Goal: Information Seeking & Learning: Learn about a topic

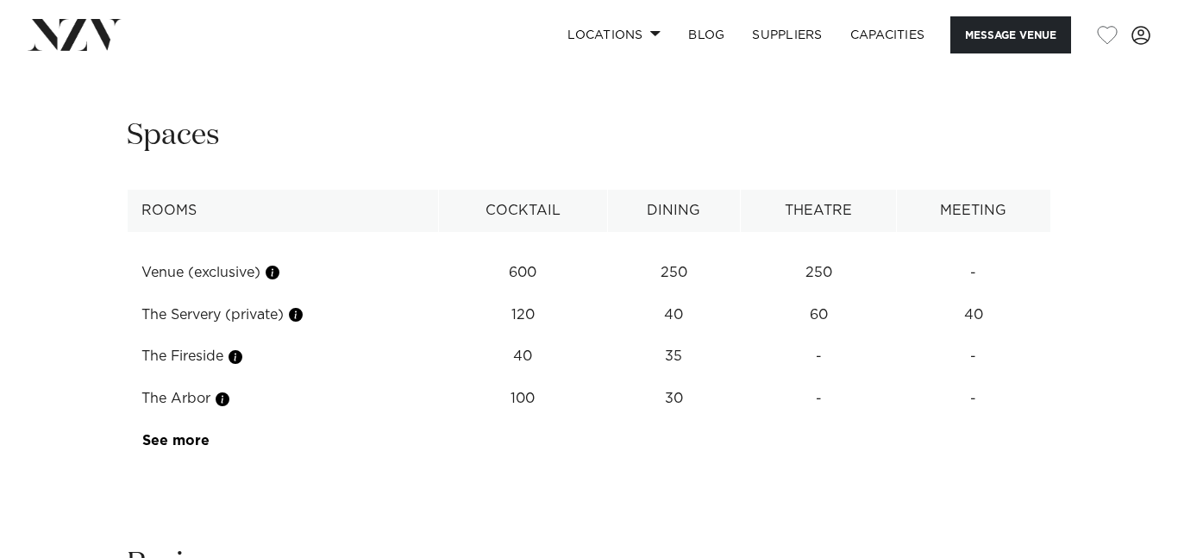
scroll to position [2336, 0]
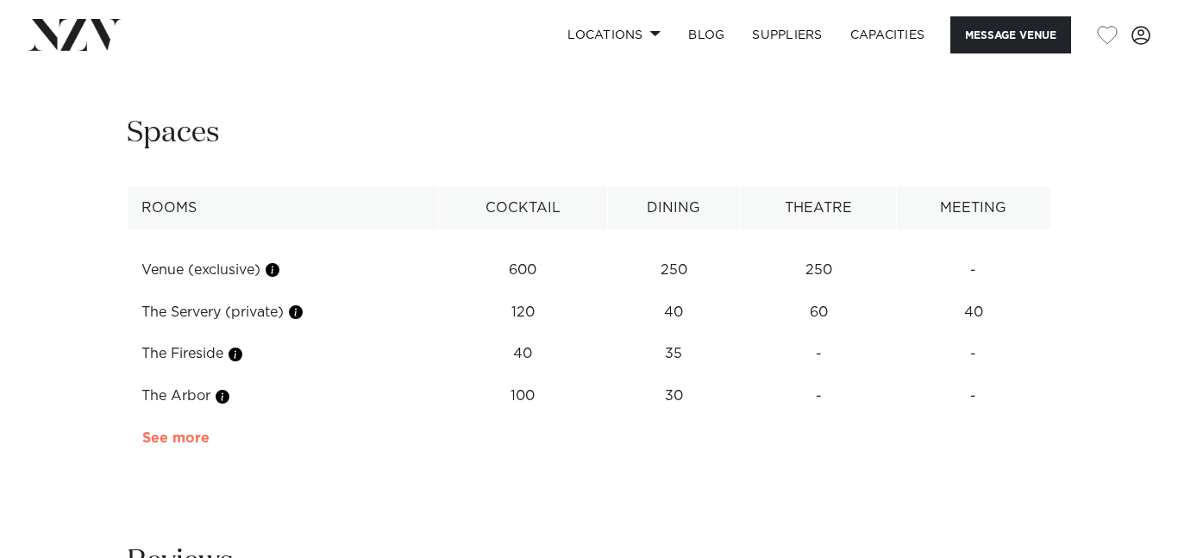
click at [166, 431] on link "See more" at bounding box center [209, 438] width 135 height 14
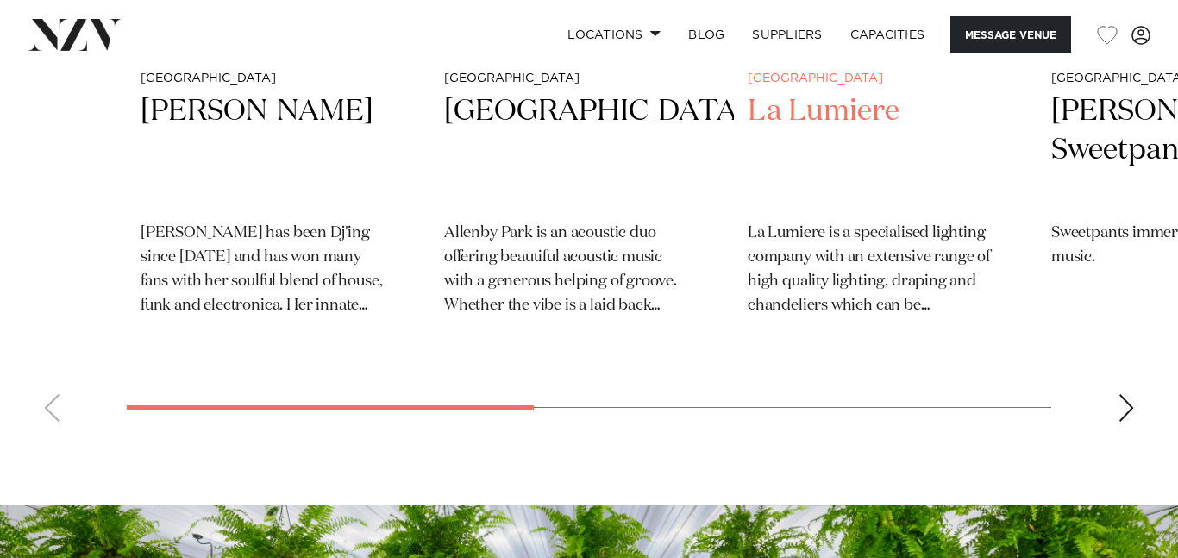
scroll to position [4052, 0]
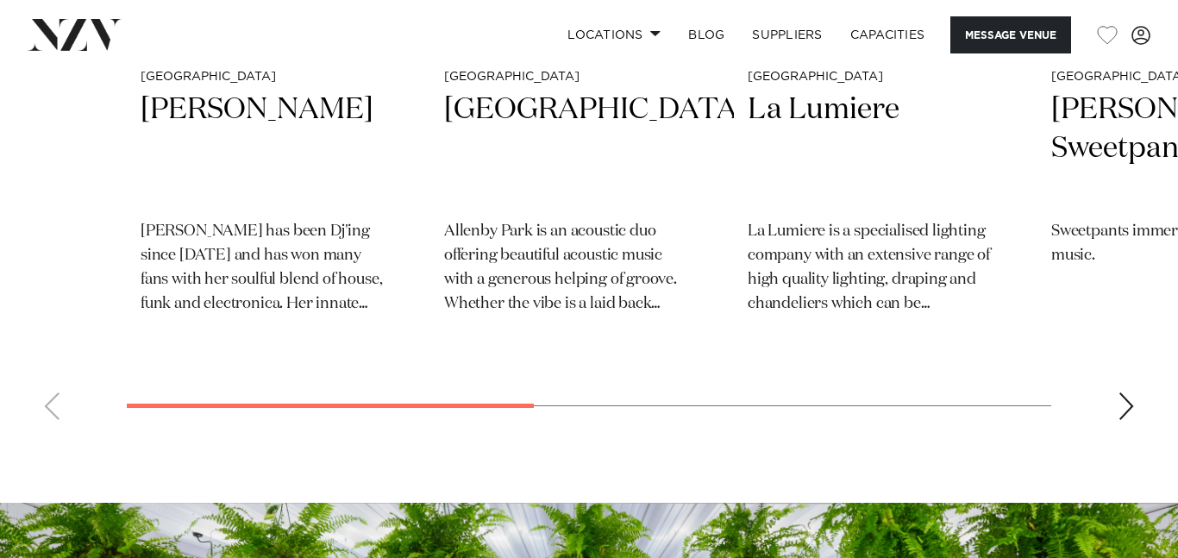
click at [1146, 379] on swiper-container "Auckland [PERSON_NAME] [PERSON_NAME] has been Dj'ing since [DATE] and has won m…" at bounding box center [589, 58] width 1178 height 749
click at [1123, 392] on div "Next slide" at bounding box center [1126, 406] width 17 height 28
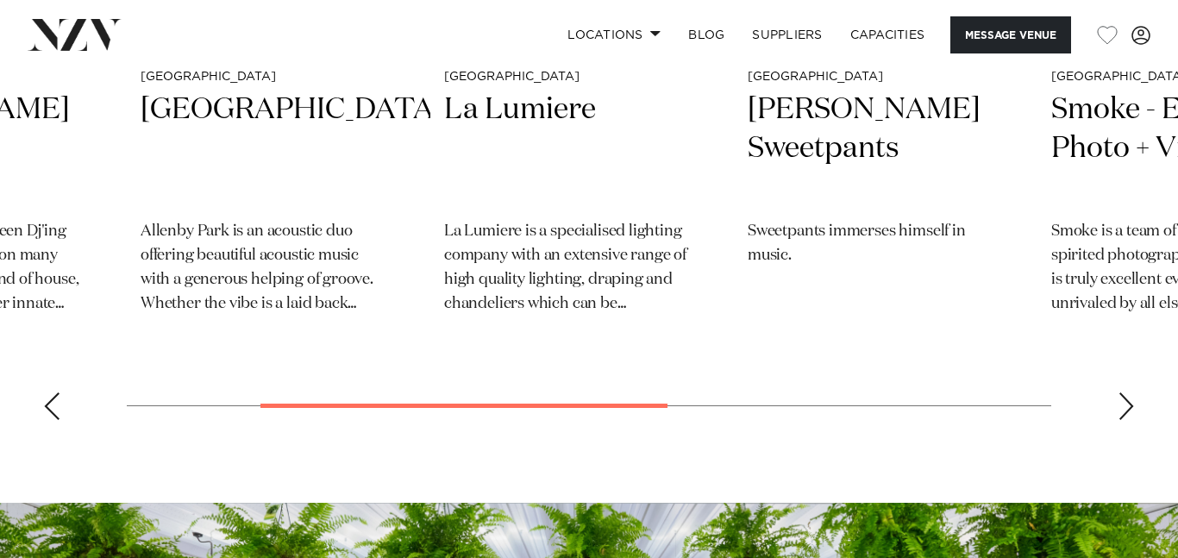
click at [1123, 392] on div "Next slide" at bounding box center [1126, 406] width 17 height 28
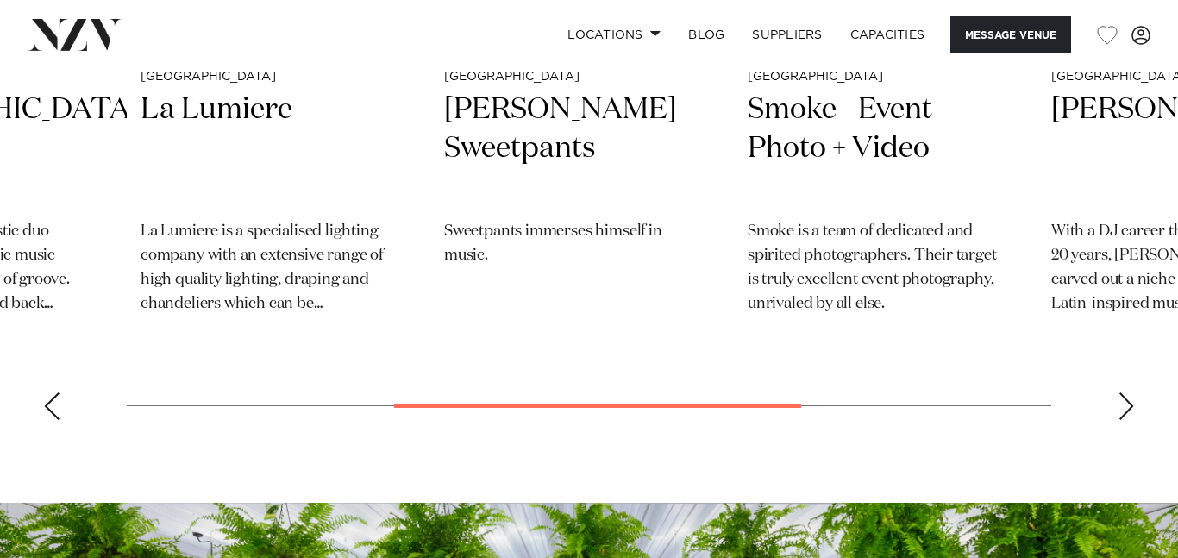
click at [1123, 392] on div "Next slide" at bounding box center [1126, 406] width 17 height 28
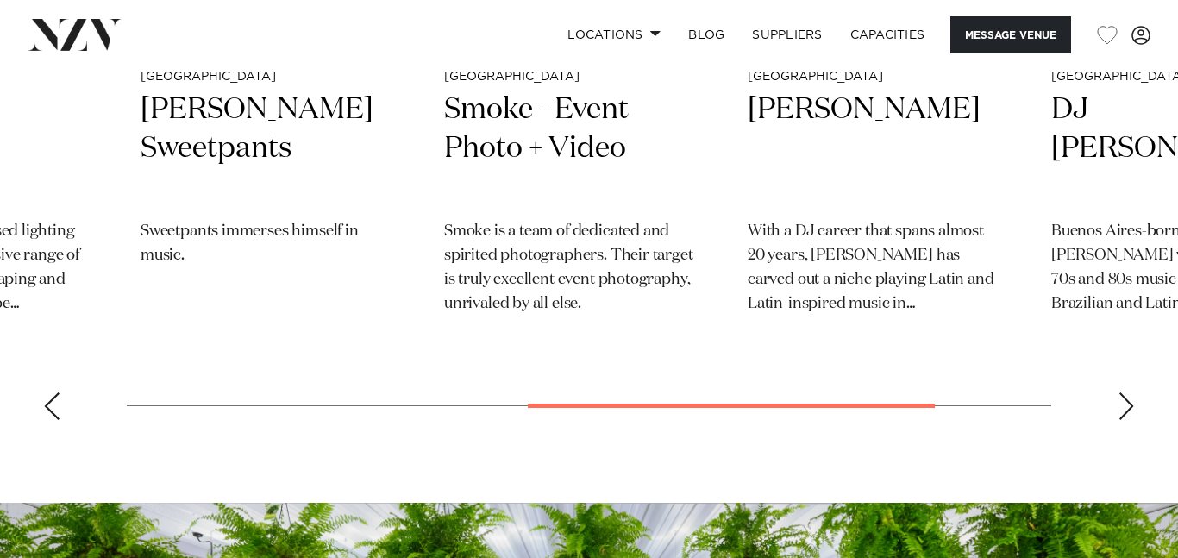
click at [1123, 392] on div "Next slide" at bounding box center [1126, 406] width 17 height 28
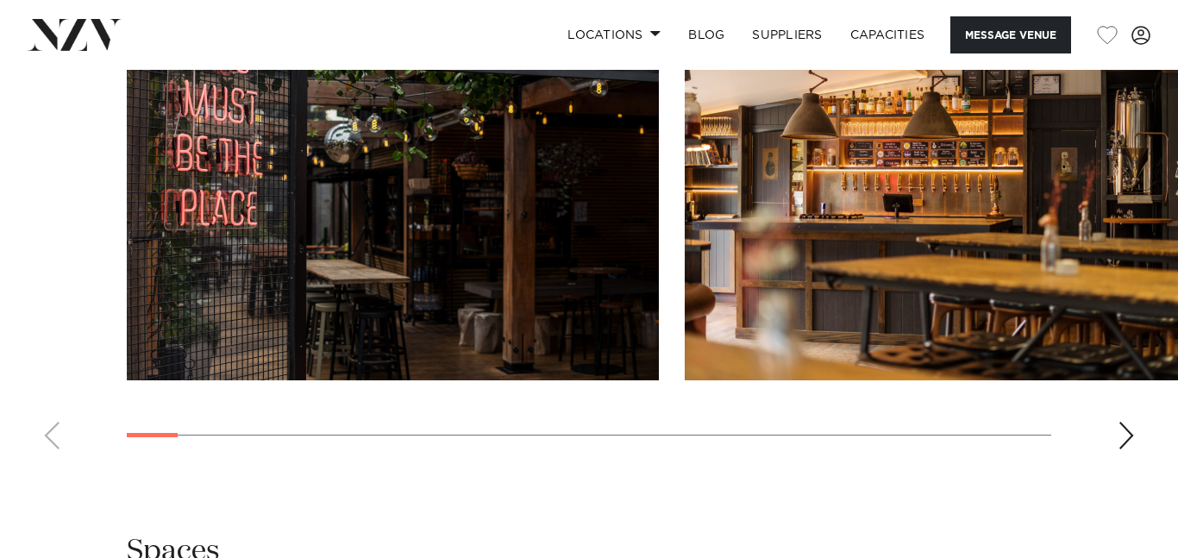
scroll to position [1920, 0]
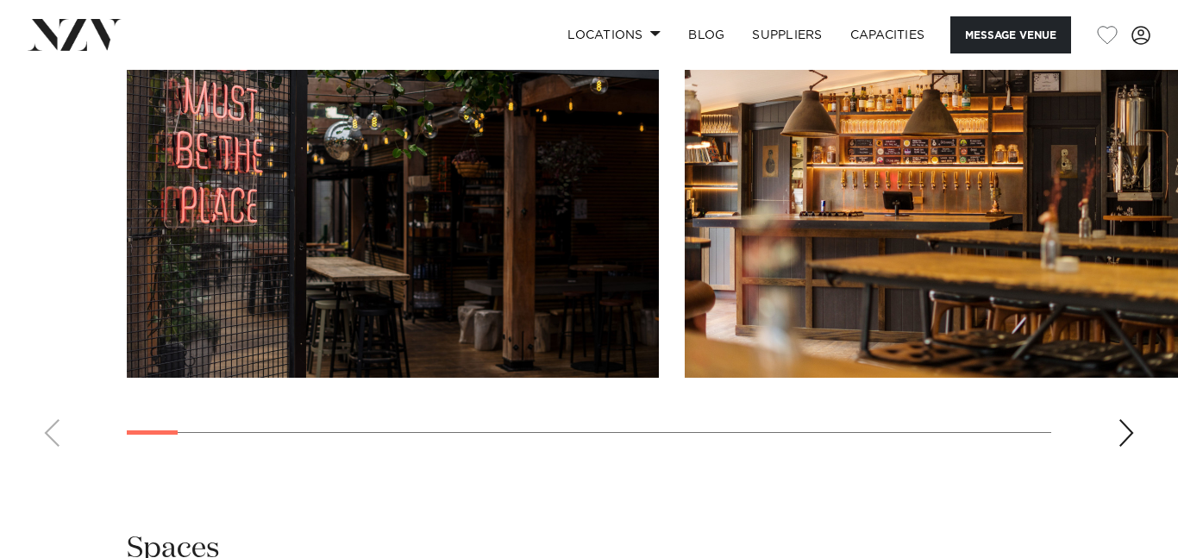
click at [1127, 419] on div "Next slide" at bounding box center [1126, 433] width 17 height 28
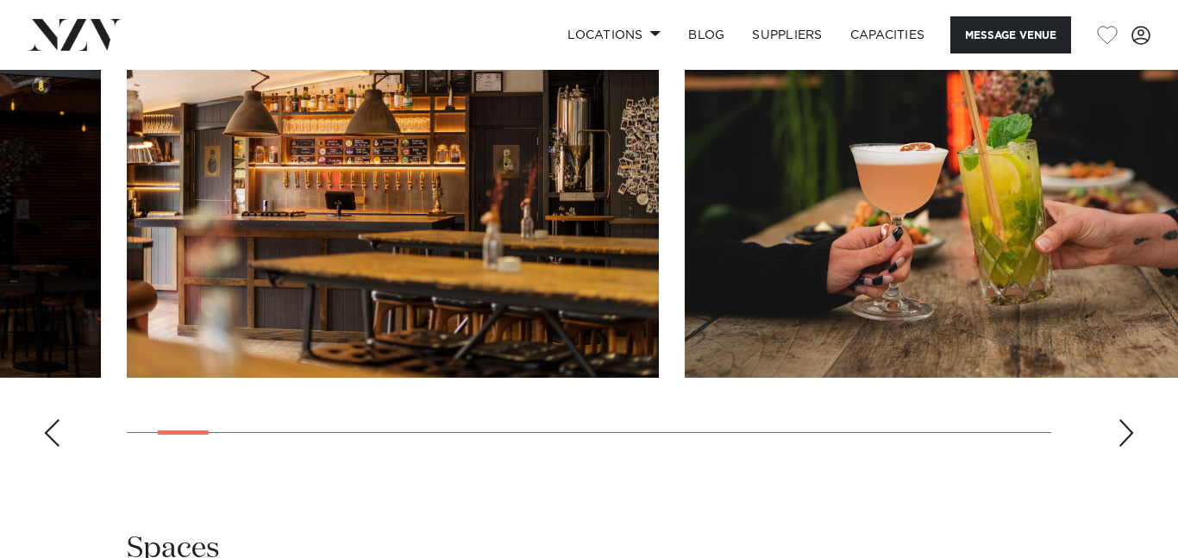
click at [1127, 419] on div "Next slide" at bounding box center [1126, 433] width 17 height 28
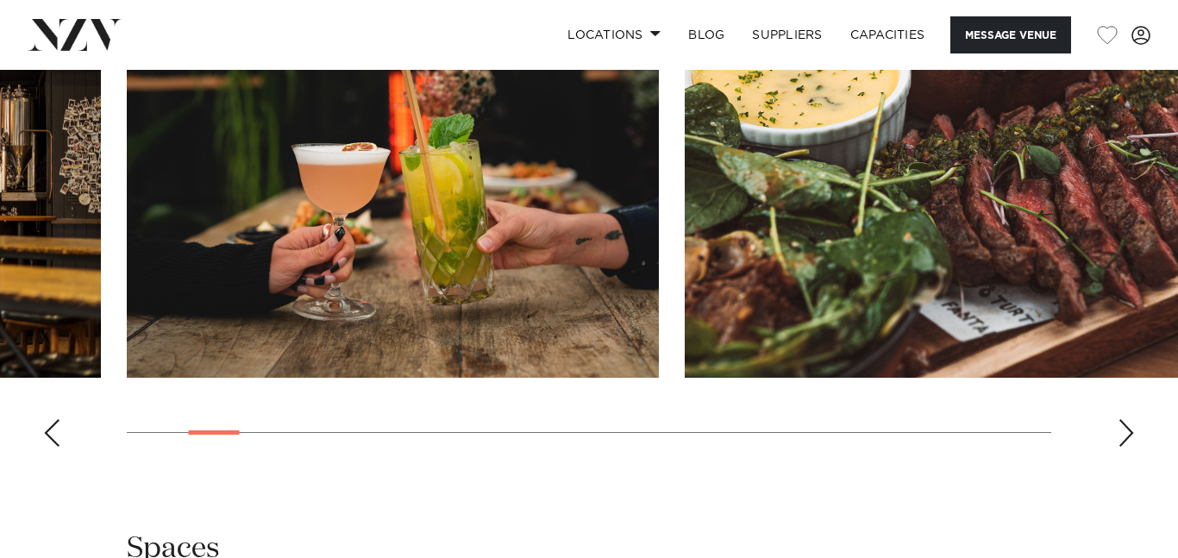
click at [1127, 419] on div "Next slide" at bounding box center [1126, 433] width 17 height 28
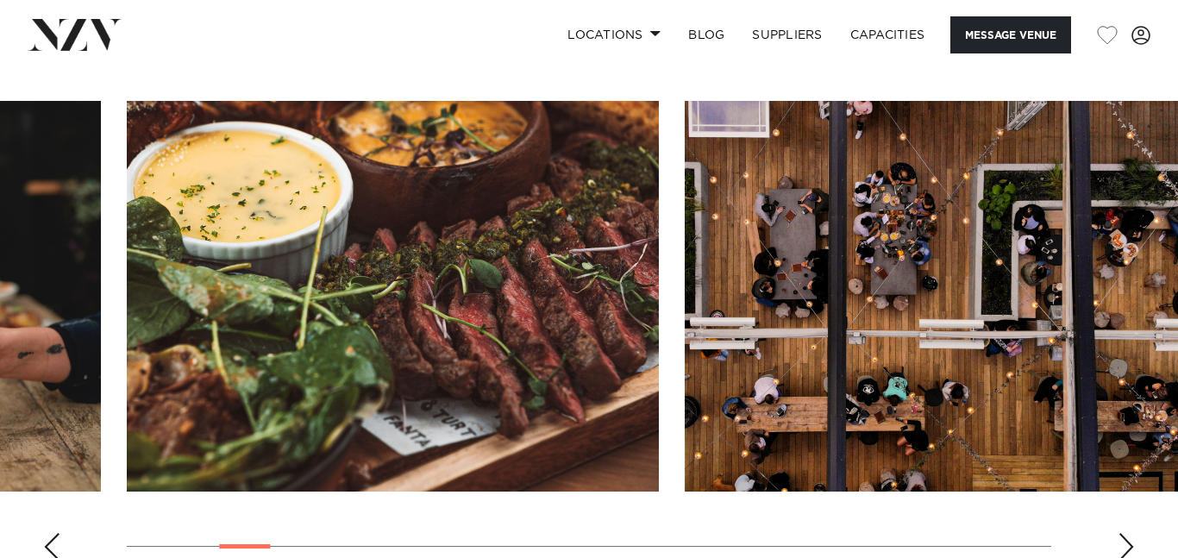
scroll to position [1808, 0]
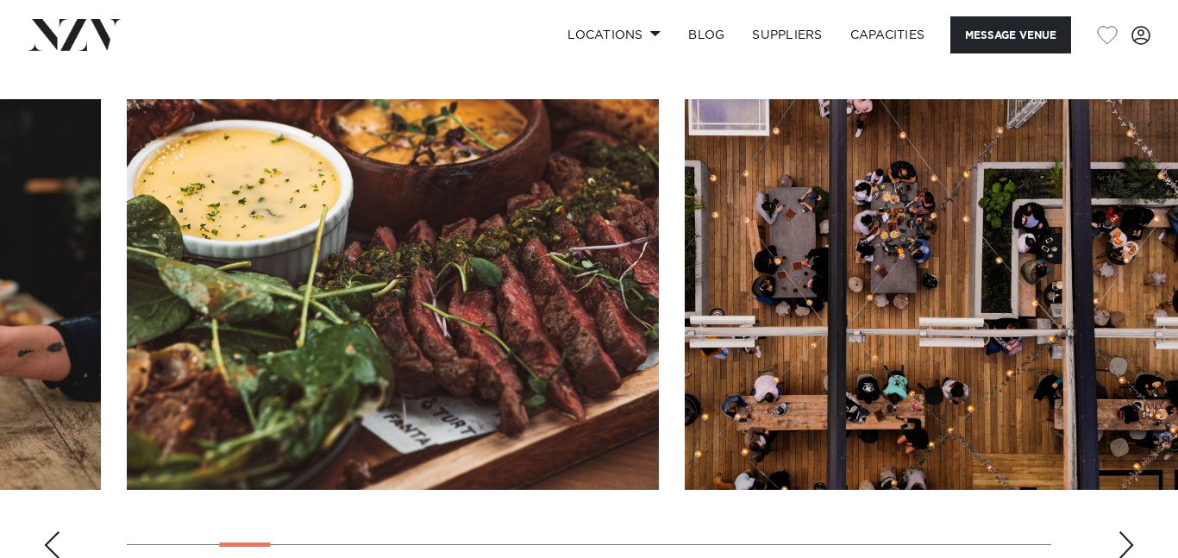
click at [1132, 531] on div "Next slide" at bounding box center [1126, 545] width 17 height 28
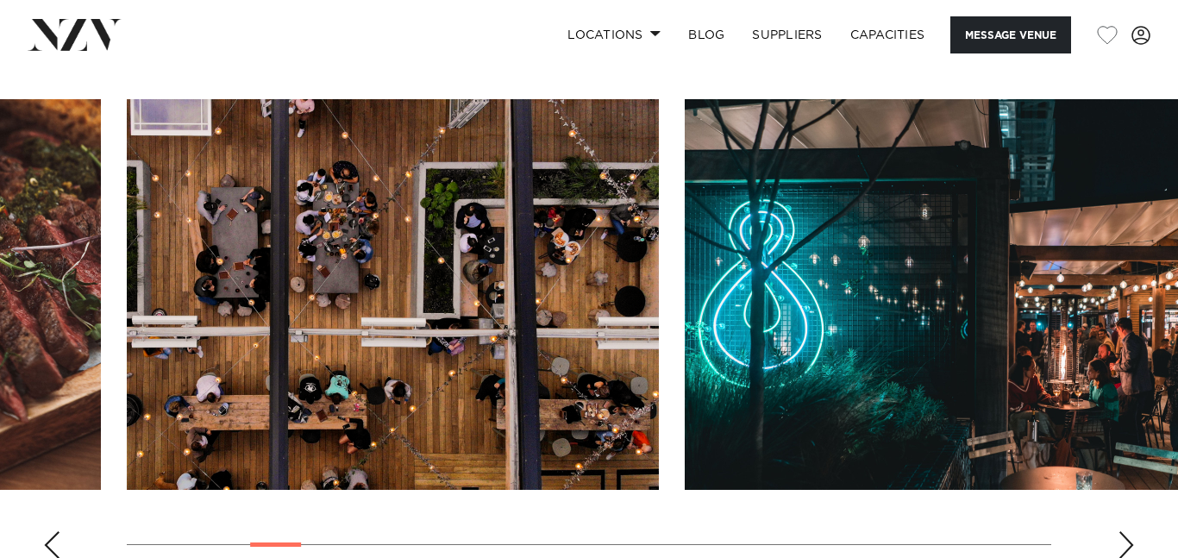
click at [1132, 531] on div "Next slide" at bounding box center [1126, 545] width 17 height 28
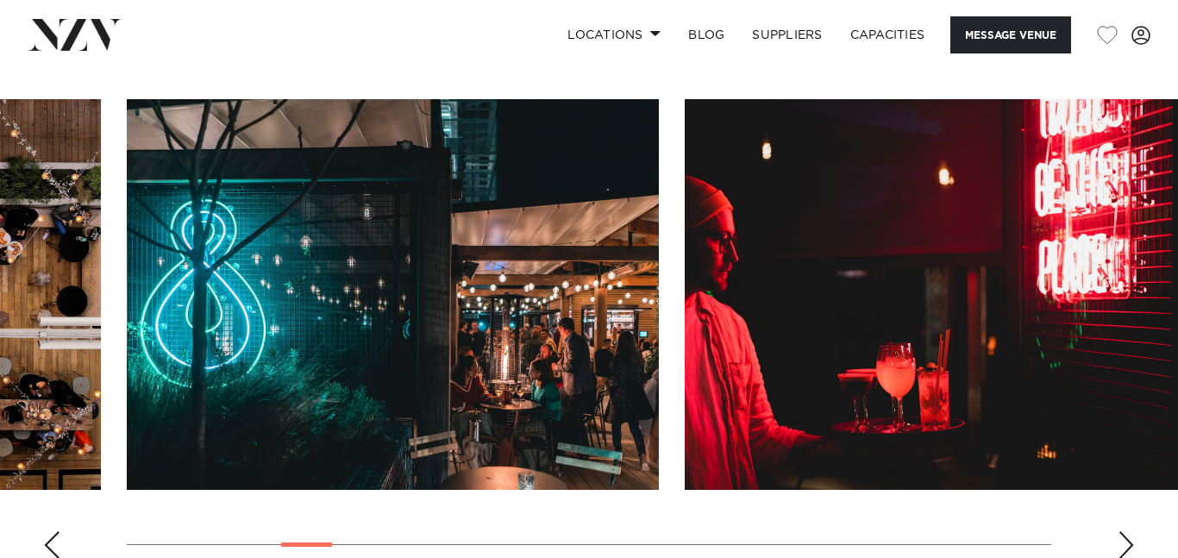
click at [1132, 531] on div "Next slide" at bounding box center [1126, 545] width 17 height 28
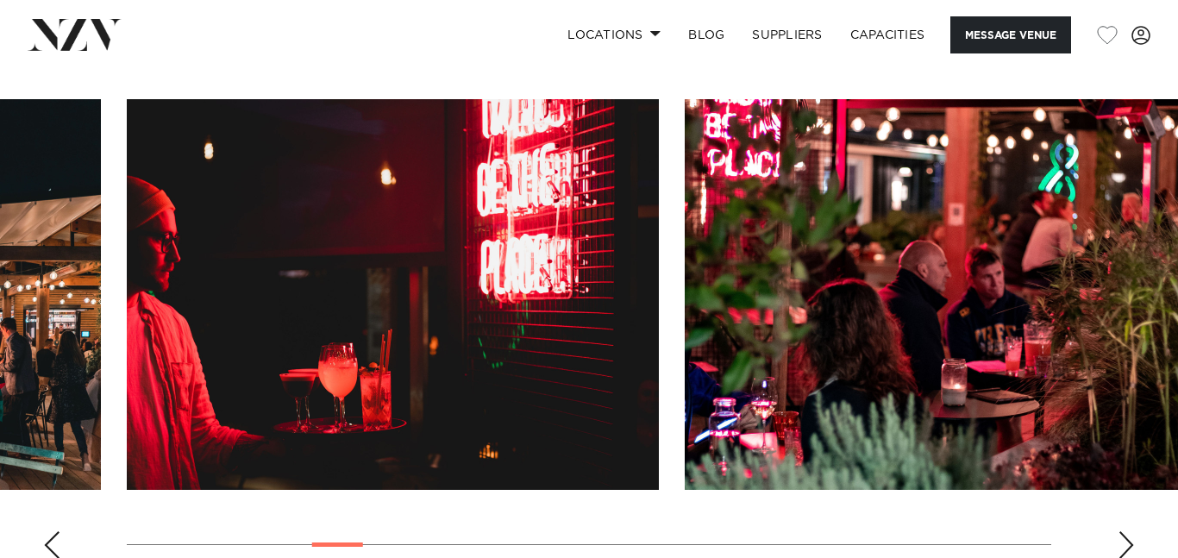
click at [1132, 531] on div "Next slide" at bounding box center [1126, 545] width 17 height 28
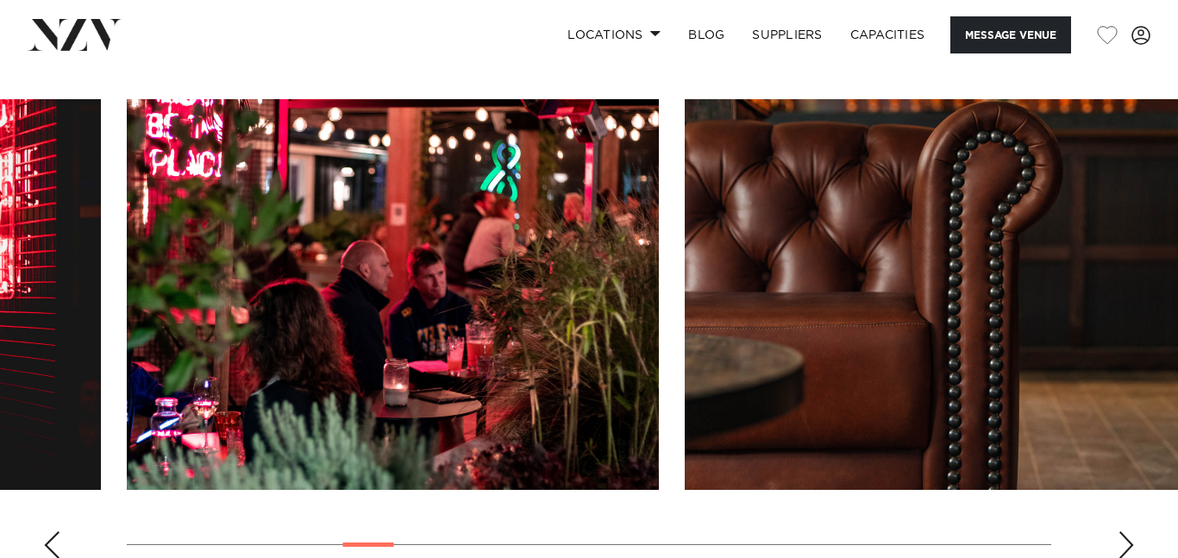
click at [1132, 531] on div "Next slide" at bounding box center [1126, 545] width 17 height 28
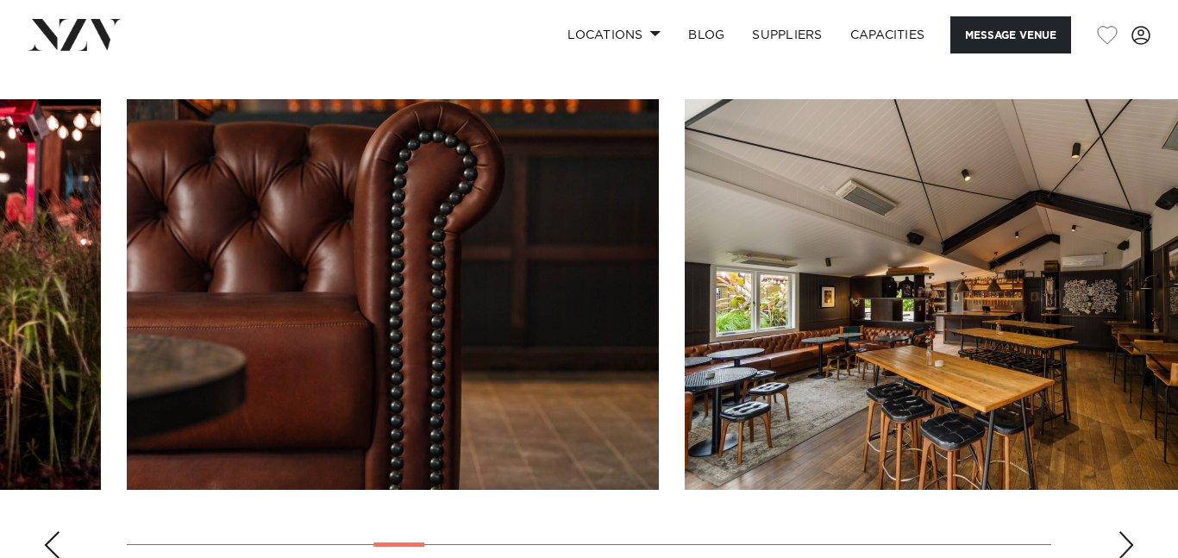
click at [1132, 531] on div "Next slide" at bounding box center [1126, 545] width 17 height 28
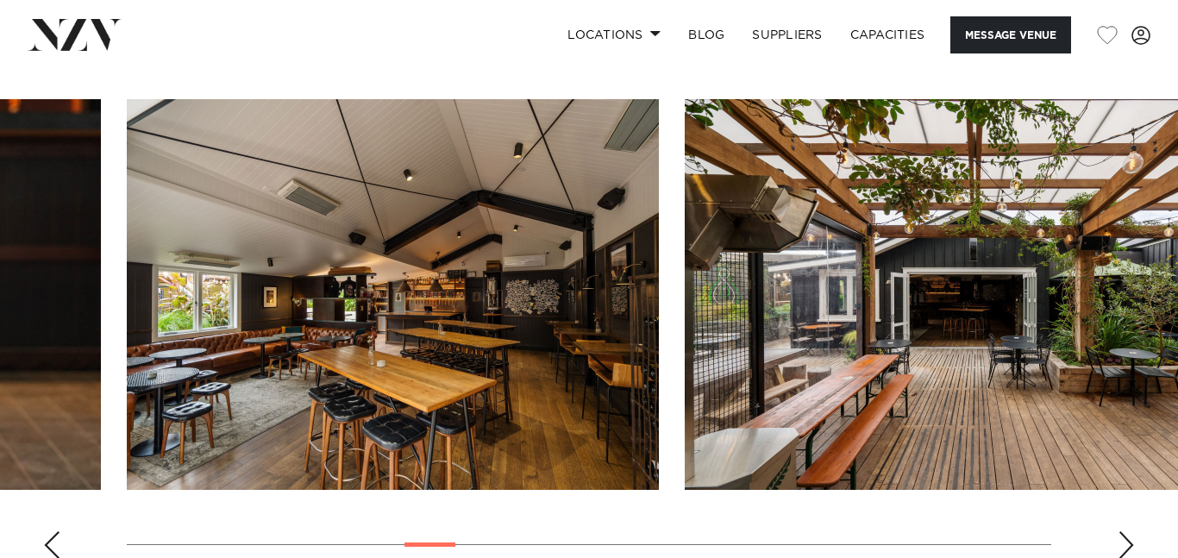
click at [1132, 531] on div "Next slide" at bounding box center [1126, 545] width 17 height 28
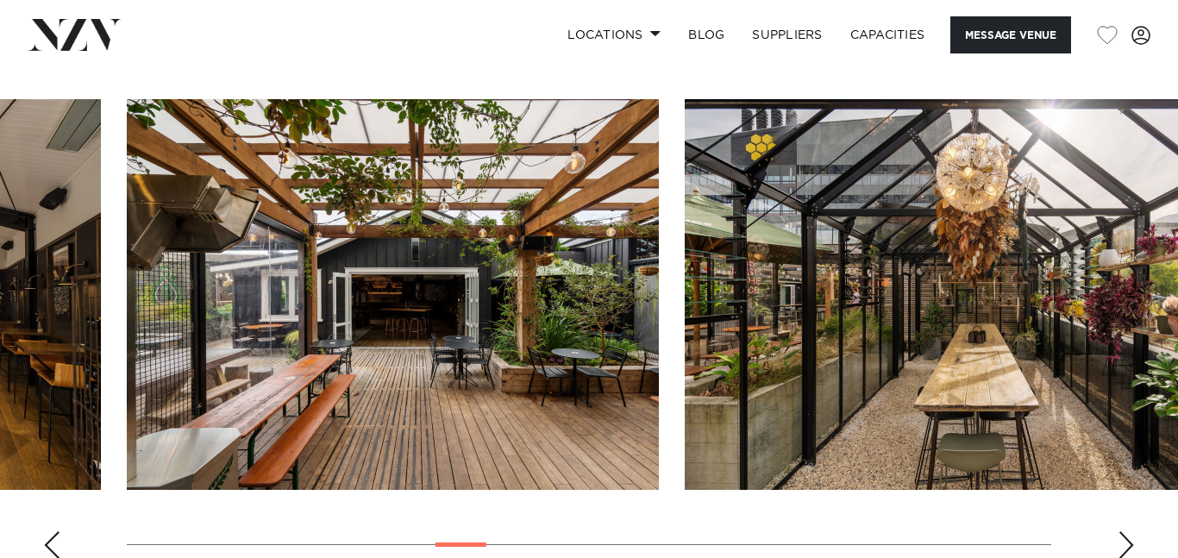
click at [1132, 531] on div "Next slide" at bounding box center [1126, 545] width 17 height 28
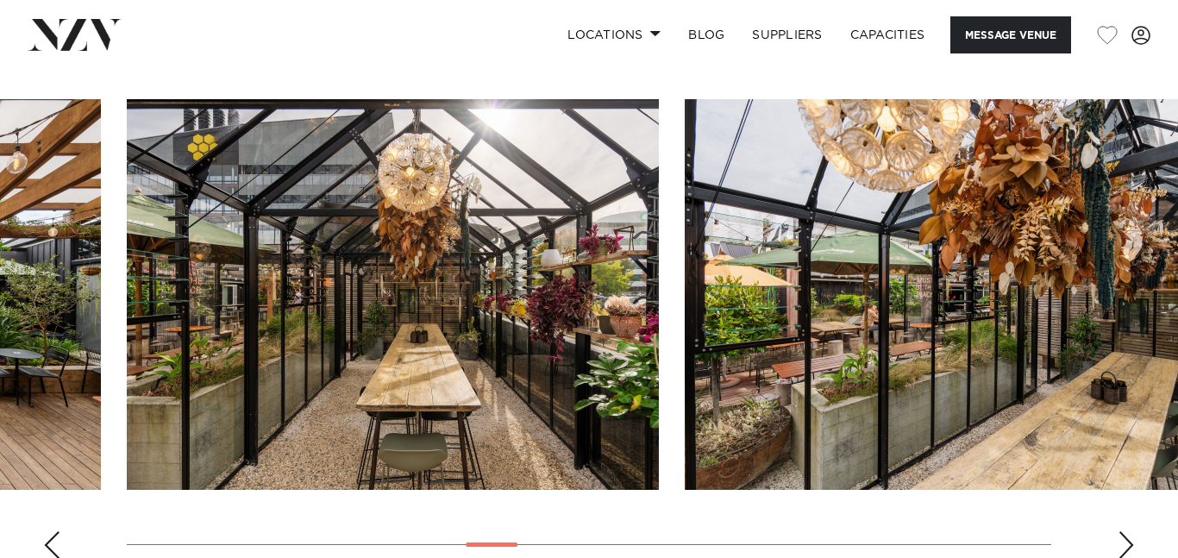
click at [1132, 531] on div "Next slide" at bounding box center [1126, 545] width 17 height 28
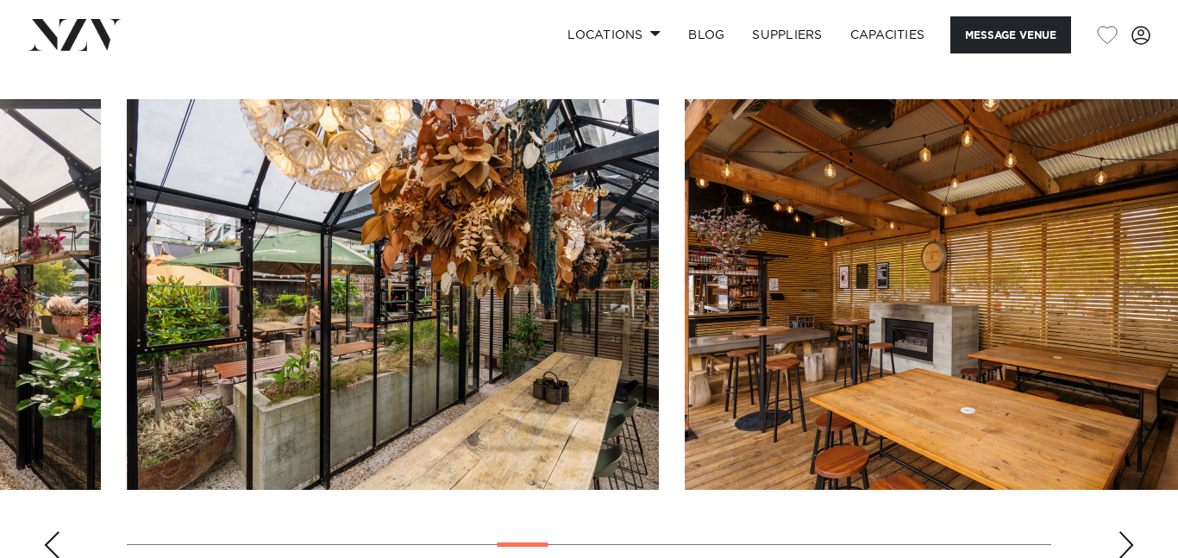
click at [1132, 531] on div "Next slide" at bounding box center [1126, 545] width 17 height 28
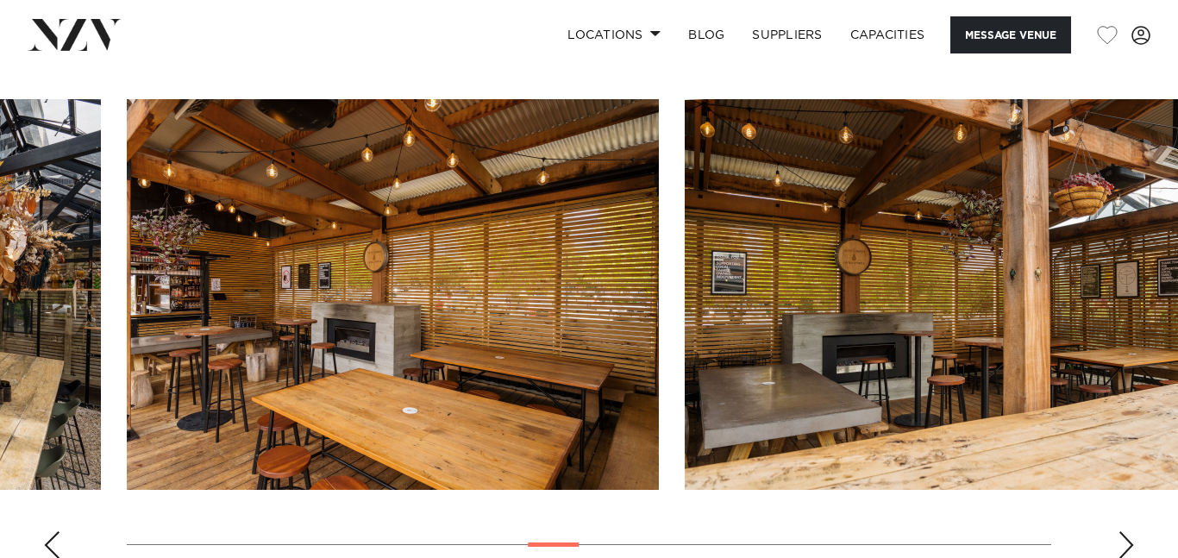
click at [1132, 531] on div "Next slide" at bounding box center [1126, 545] width 17 height 28
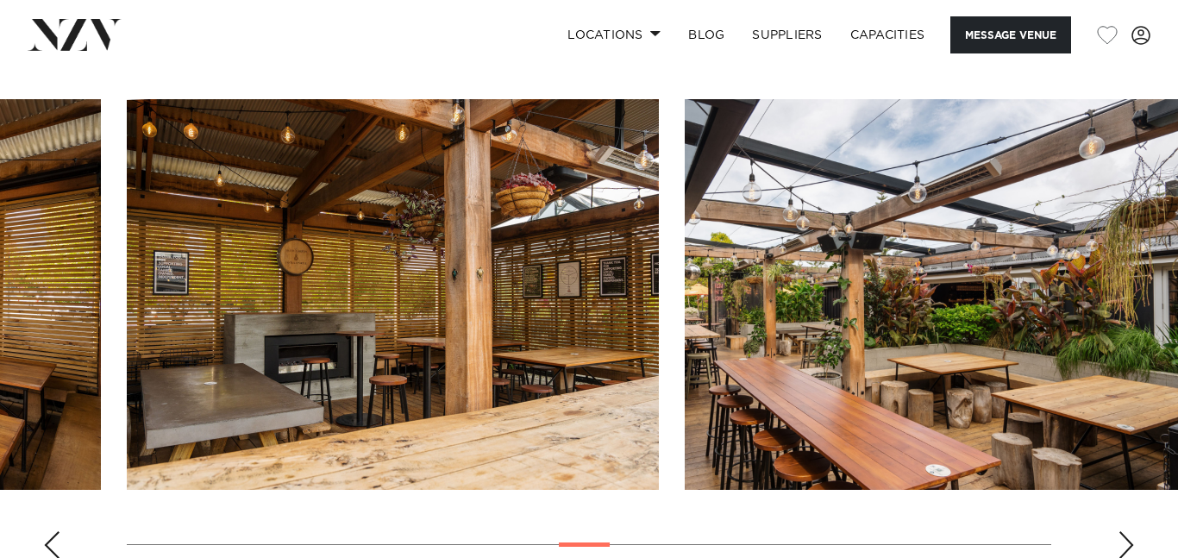
click at [1132, 531] on div "Next slide" at bounding box center [1126, 545] width 17 height 28
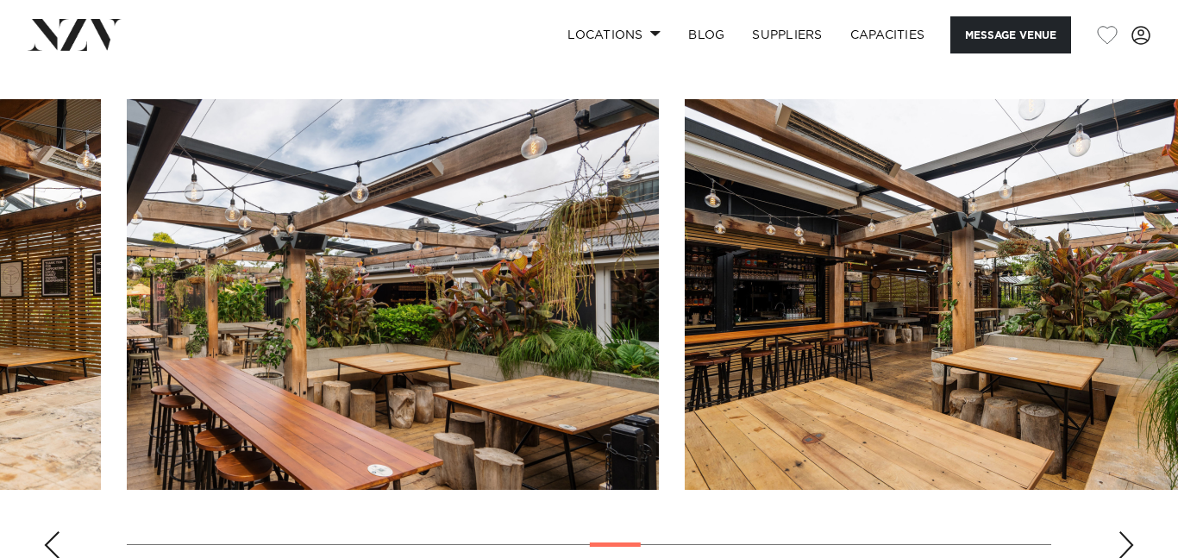
click at [1132, 531] on div "Next slide" at bounding box center [1126, 545] width 17 height 28
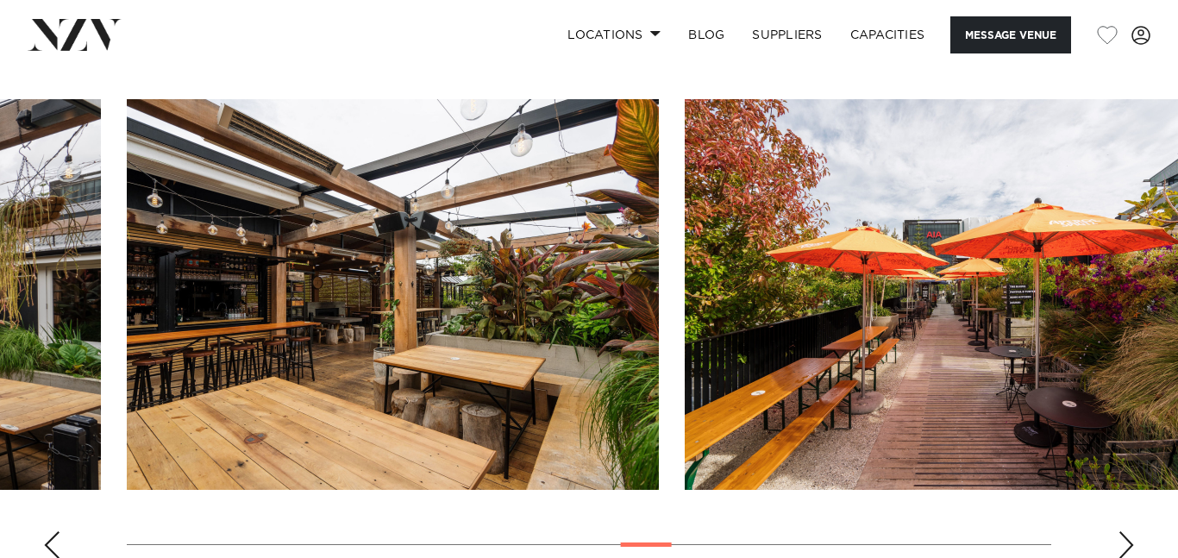
click at [1132, 531] on div "Next slide" at bounding box center [1126, 545] width 17 height 28
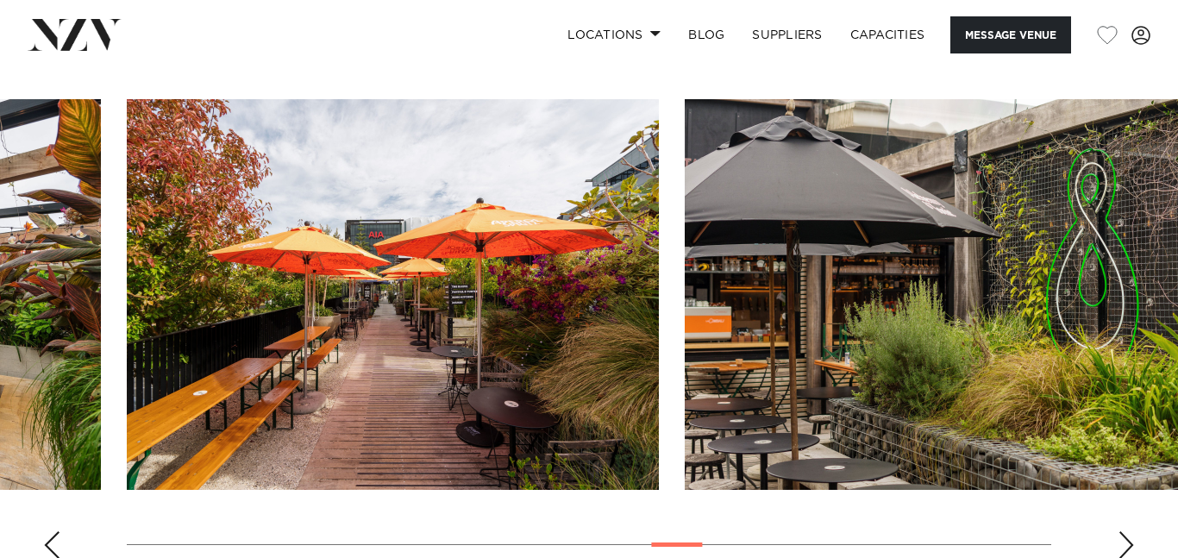
click at [1132, 531] on div "Next slide" at bounding box center [1126, 545] width 17 height 28
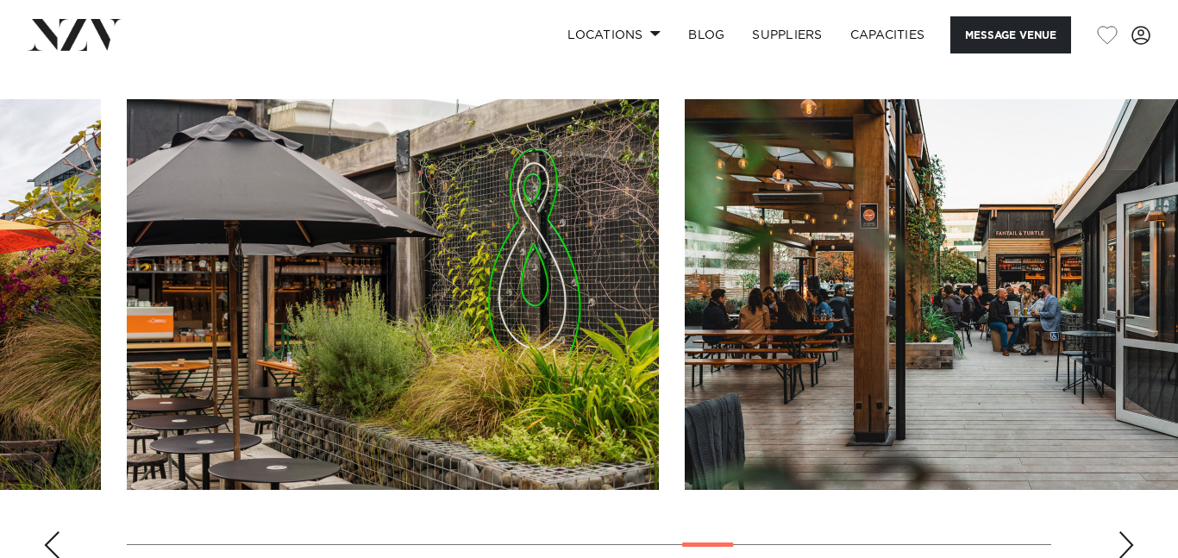
click at [1132, 531] on div "Next slide" at bounding box center [1126, 545] width 17 height 28
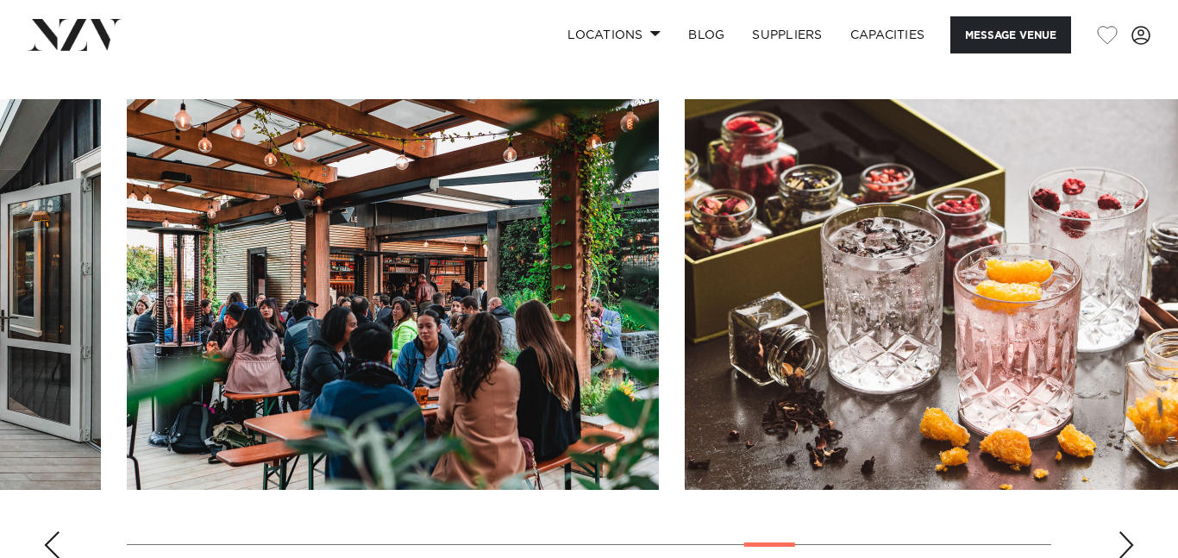
click at [1132, 531] on div "Next slide" at bounding box center [1126, 545] width 17 height 28
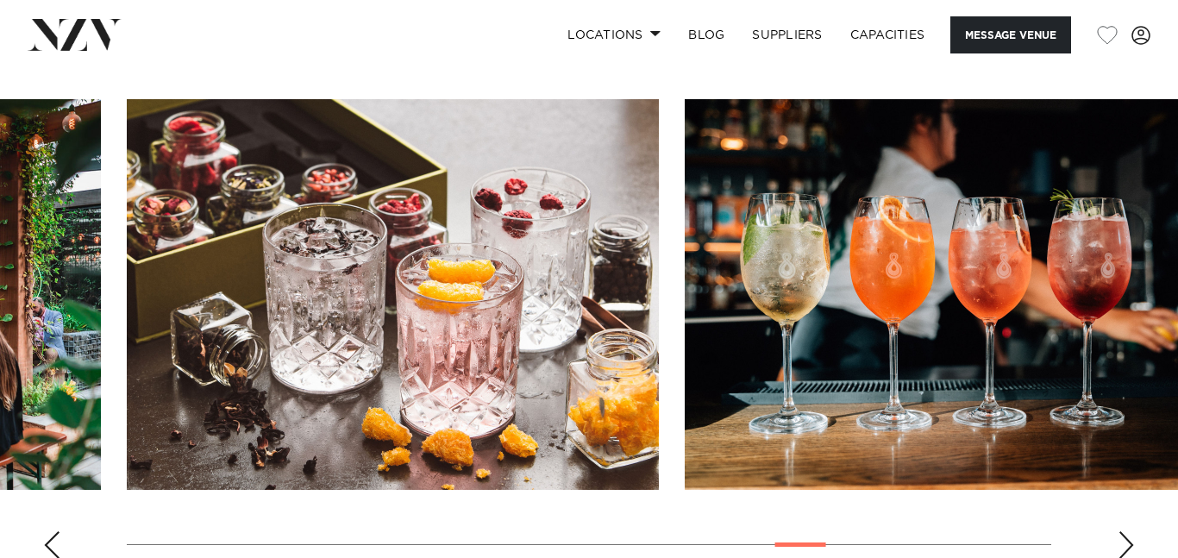
click at [1132, 531] on div "Next slide" at bounding box center [1126, 545] width 17 height 28
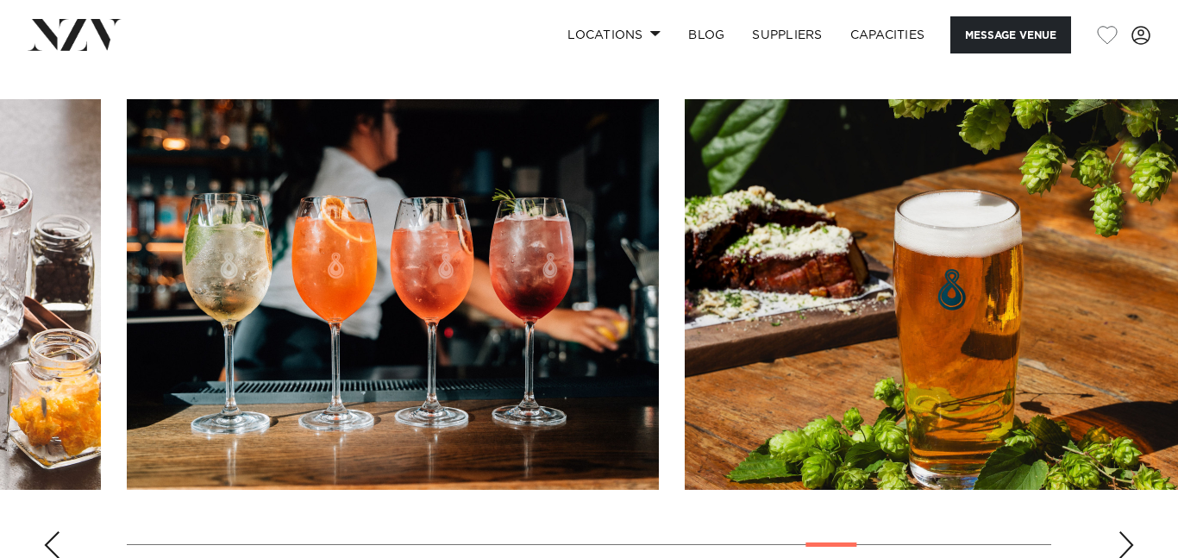
click at [1132, 531] on div "Next slide" at bounding box center [1126, 545] width 17 height 28
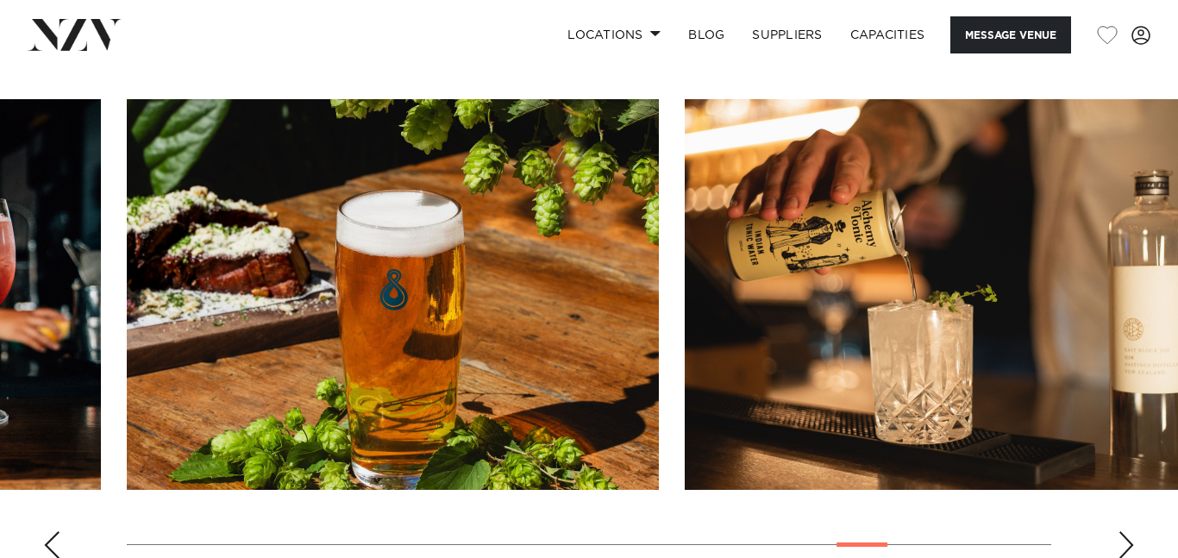
click at [1132, 531] on div "Next slide" at bounding box center [1126, 545] width 17 height 28
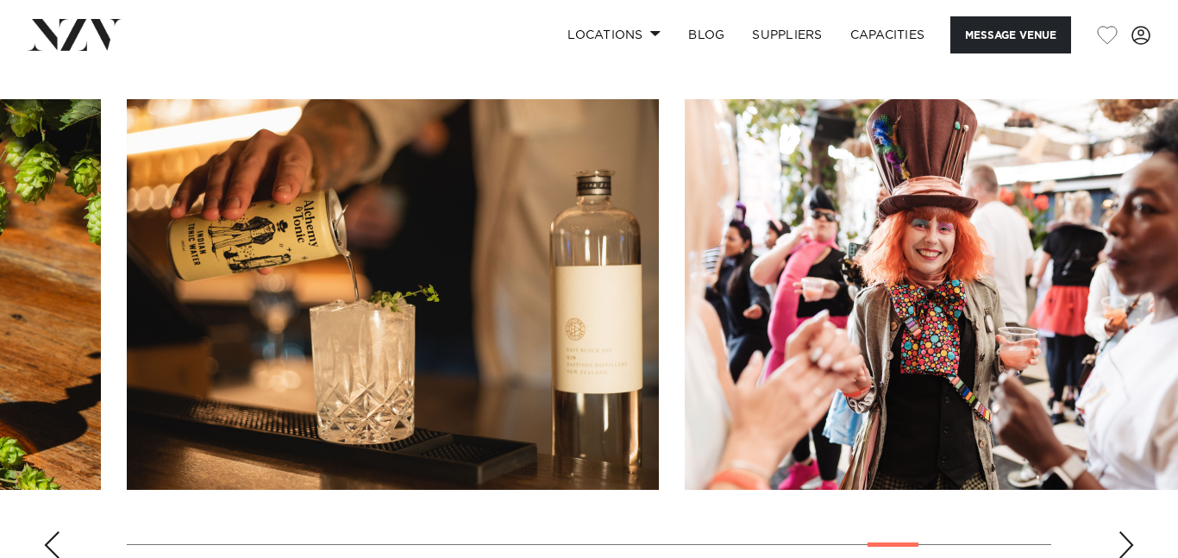
click at [1132, 531] on div "Next slide" at bounding box center [1126, 545] width 17 height 28
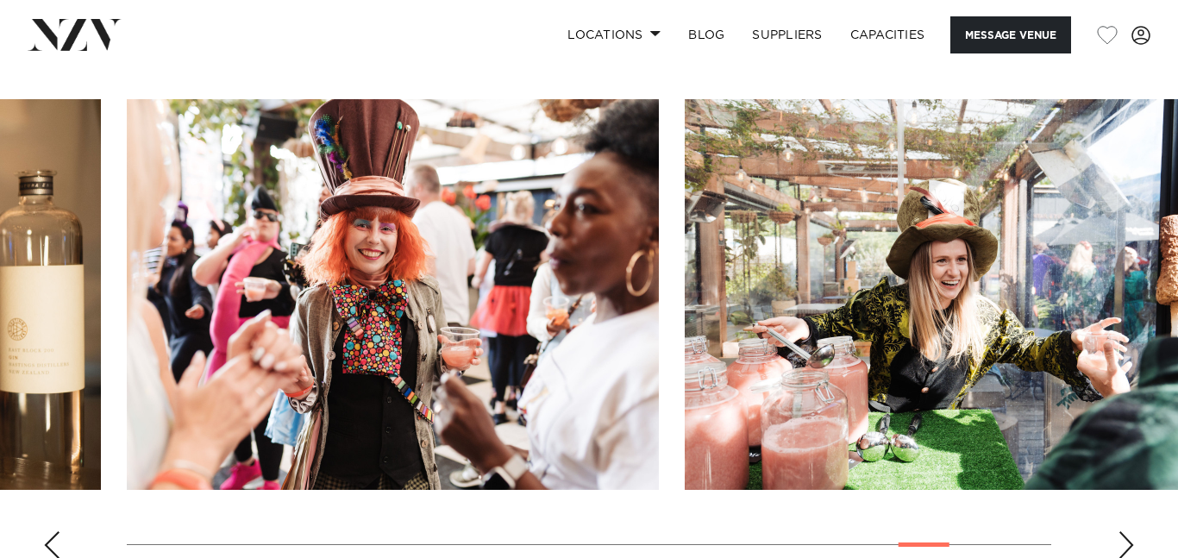
click at [1132, 531] on div "Next slide" at bounding box center [1126, 545] width 17 height 28
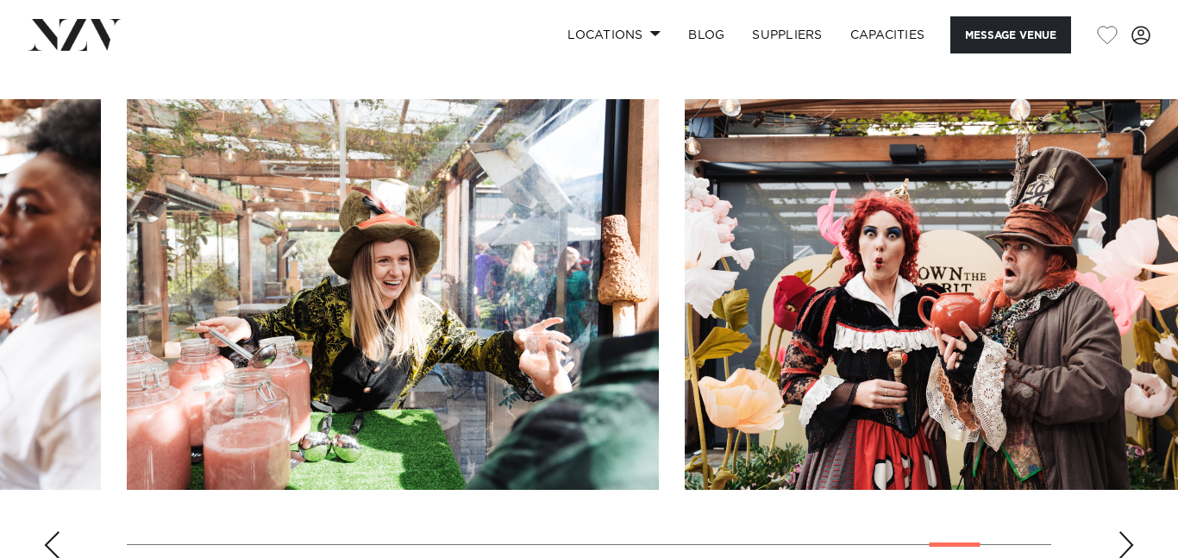
click at [1132, 531] on div "Next slide" at bounding box center [1126, 545] width 17 height 28
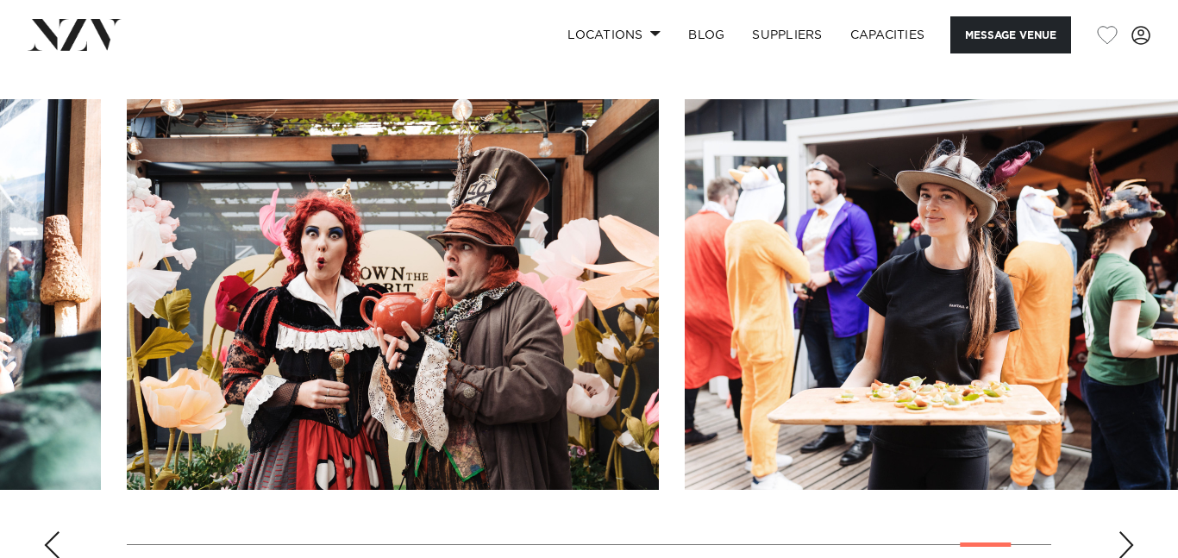
click at [1132, 531] on div "Next slide" at bounding box center [1126, 545] width 17 height 28
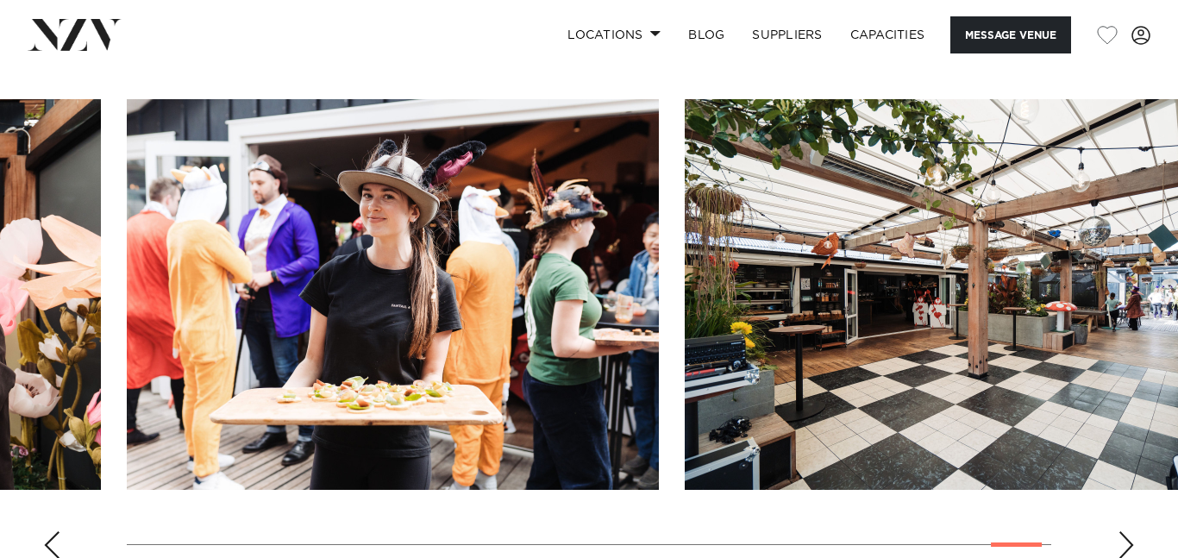
click at [1132, 531] on div "Next slide" at bounding box center [1126, 545] width 17 height 28
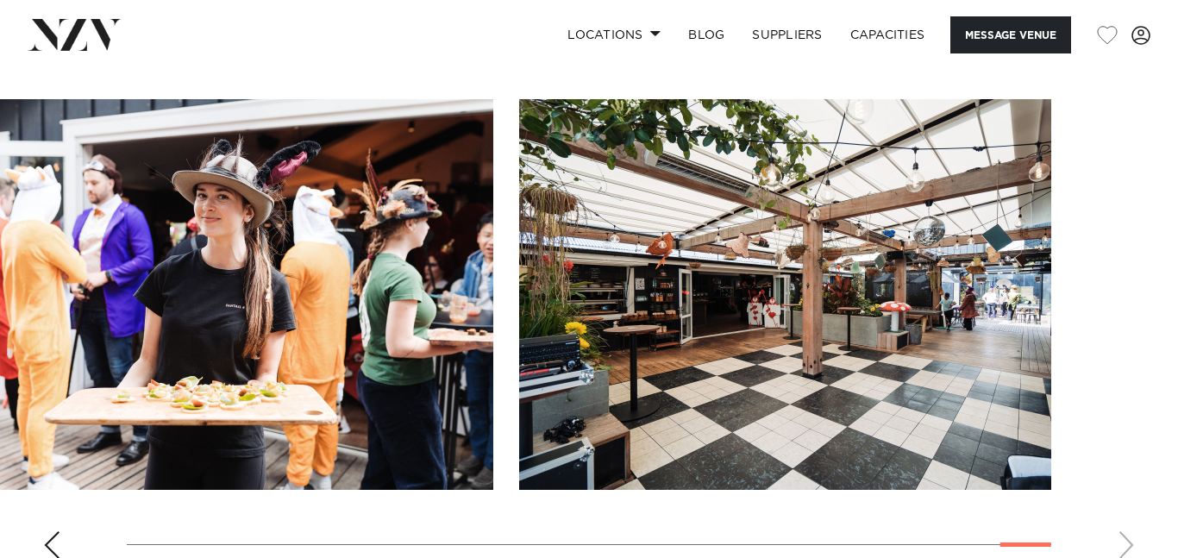
scroll to position [0, 0]
